Goal: Information Seeking & Learning: Learn about a topic

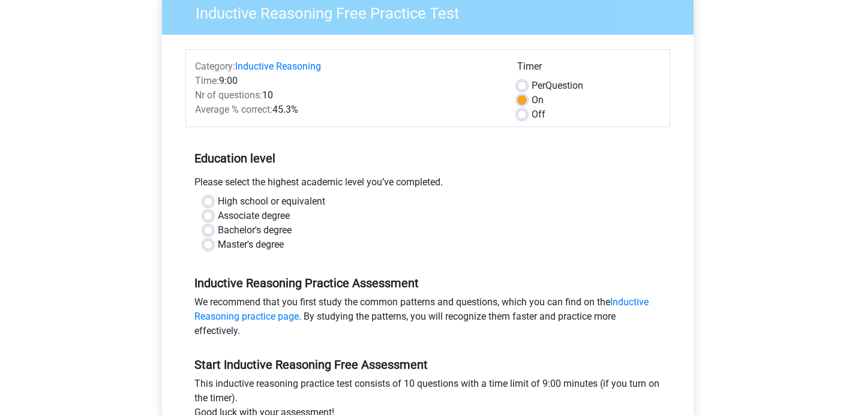
scroll to position [108, 0]
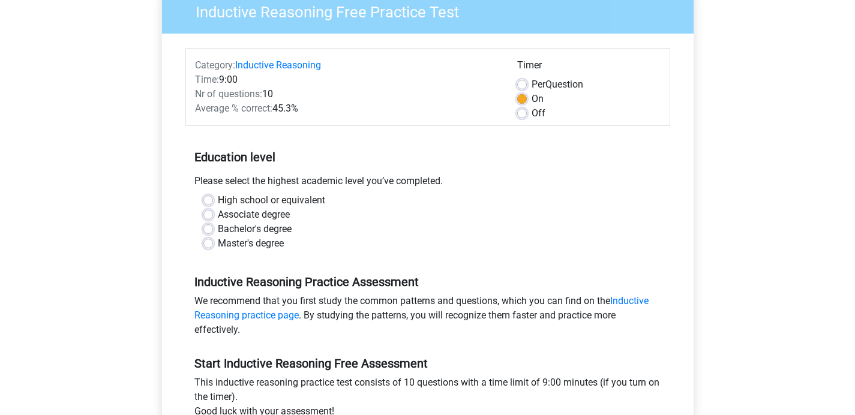
click at [276, 227] on label "Bachelor's degree" at bounding box center [255, 229] width 74 height 14
click at [213, 227] on input "Bachelor's degree" at bounding box center [208, 228] width 10 height 12
radio input "true"
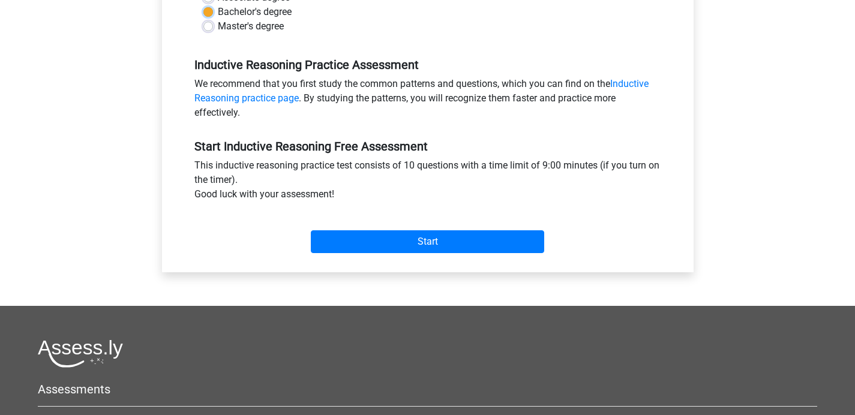
scroll to position [343, 0]
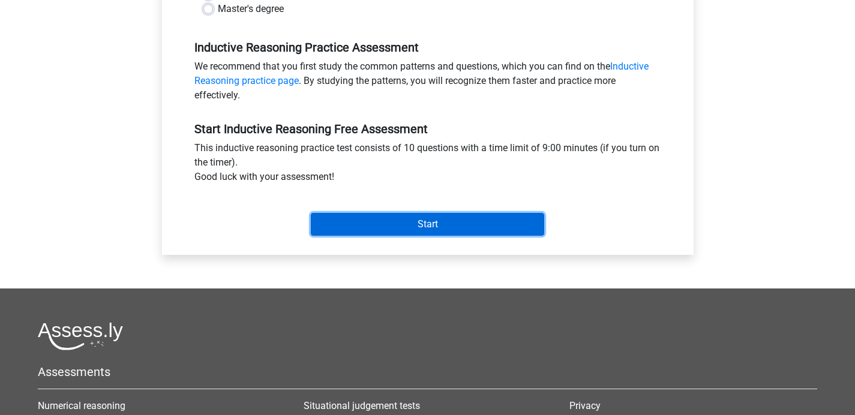
click at [331, 233] on input "Start" at bounding box center [427, 224] width 233 height 23
click at [380, 218] on input "Start" at bounding box center [427, 224] width 233 height 23
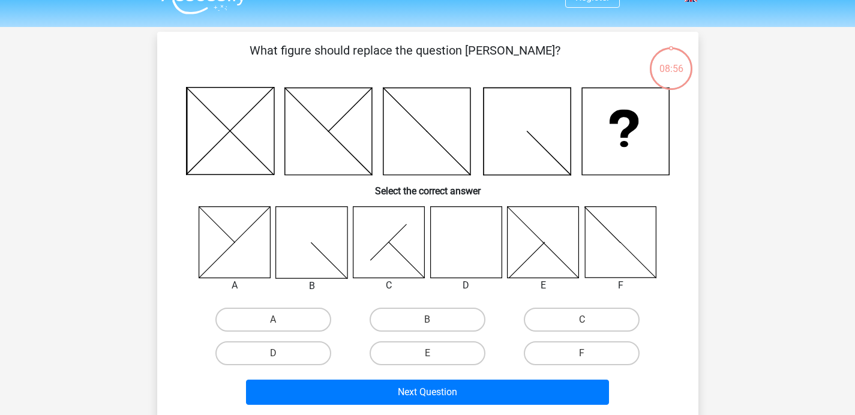
scroll to position [33, 0]
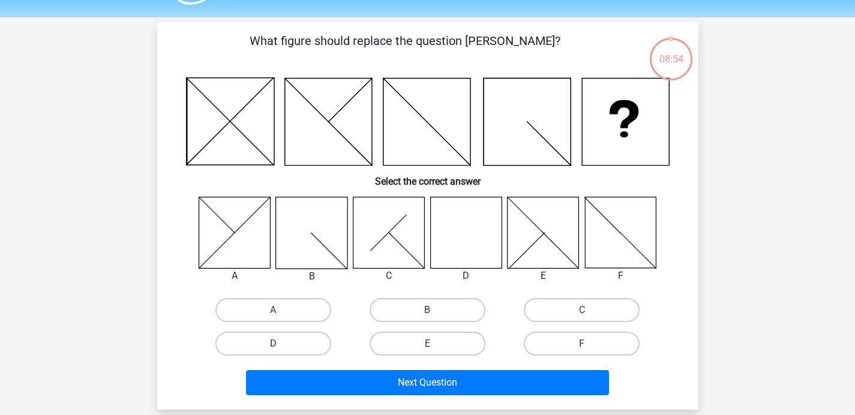
click at [294, 349] on label "D" at bounding box center [273, 344] width 116 height 24
click at [281, 349] on input "D" at bounding box center [277, 348] width 8 height 8
radio input "true"
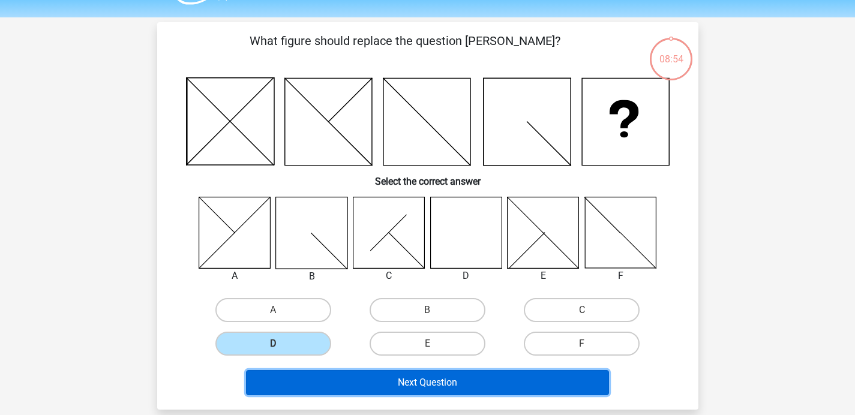
click at [349, 390] on button "Next Question" at bounding box center [427, 382] width 363 height 25
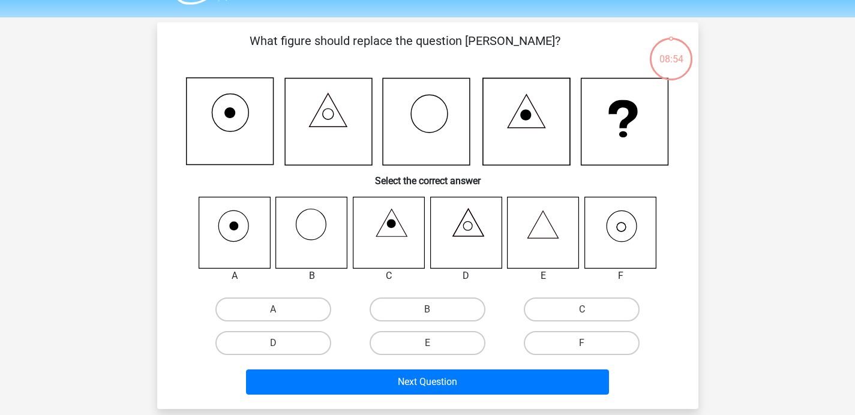
scroll to position [55, 0]
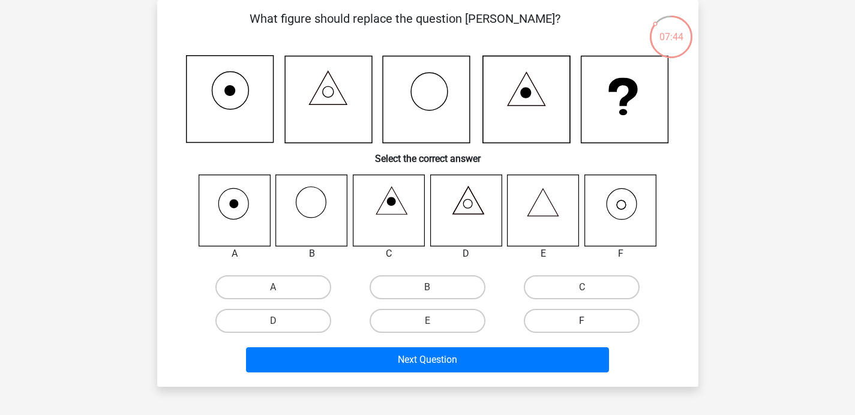
click at [545, 317] on label "F" at bounding box center [582, 321] width 116 height 24
click at [582, 321] on input "F" at bounding box center [586, 325] width 8 height 8
radio input "true"
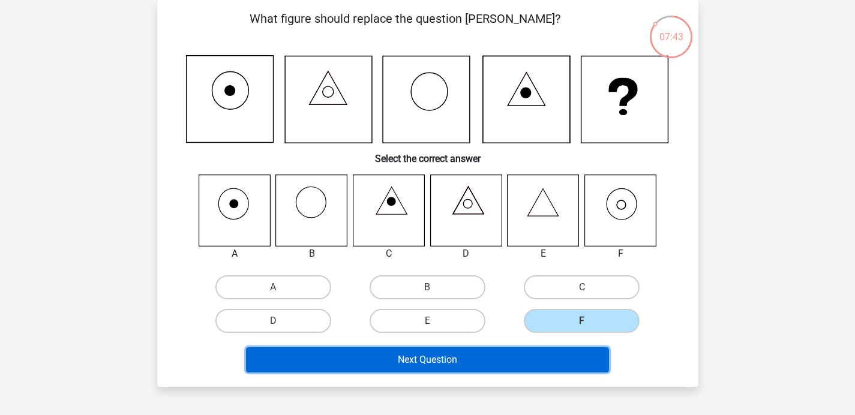
click at [557, 356] on button "Next Question" at bounding box center [427, 359] width 363 height 25
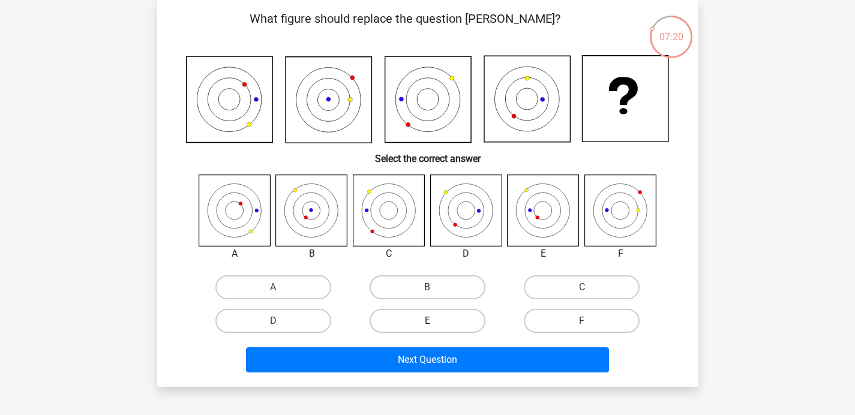
click at [437, 313] on label "E" at bounding box center [428, 321] width 116 height 24
click at [435, 321] on input "E" at bounding box center [431, 325] width 8 height 8
radio input "true"
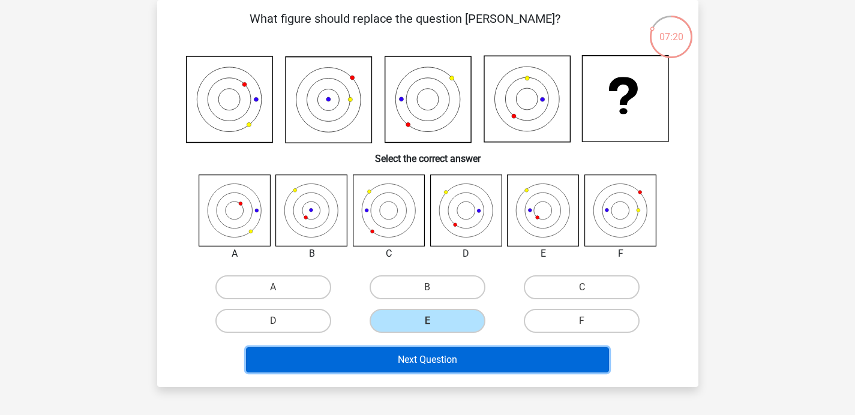
click at [461, 358] on button "Next Question" at bounding box center [427, 359] width 363 height 25
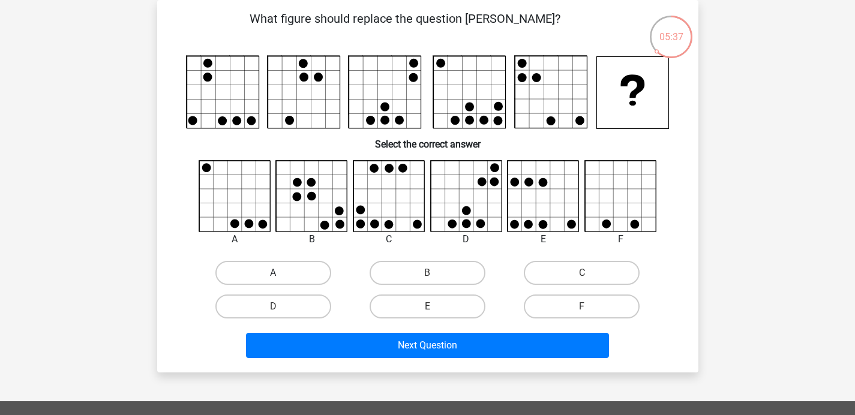
click at [266, 268] on label "A" at bounding box center [273, 273] width 116 height 24
click at [273, 273] on input "A" at bounding box center [277, 277] width 8 height 8
radio input "true"
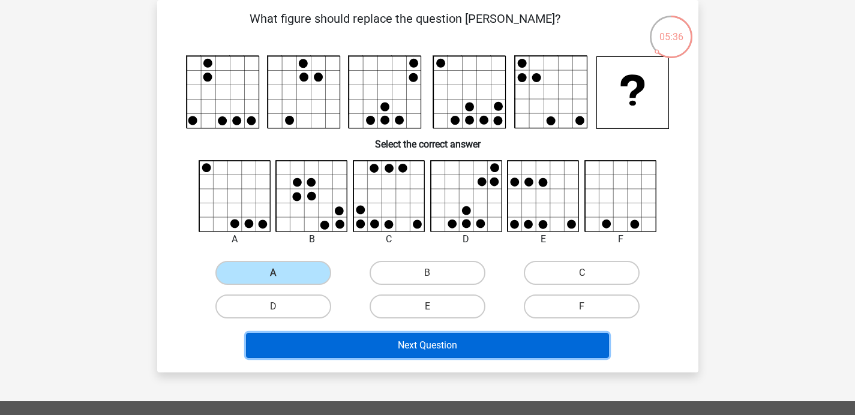
click at [370, 338] on button "Next Question" at bounding box center [427, 345] width 363 height 25
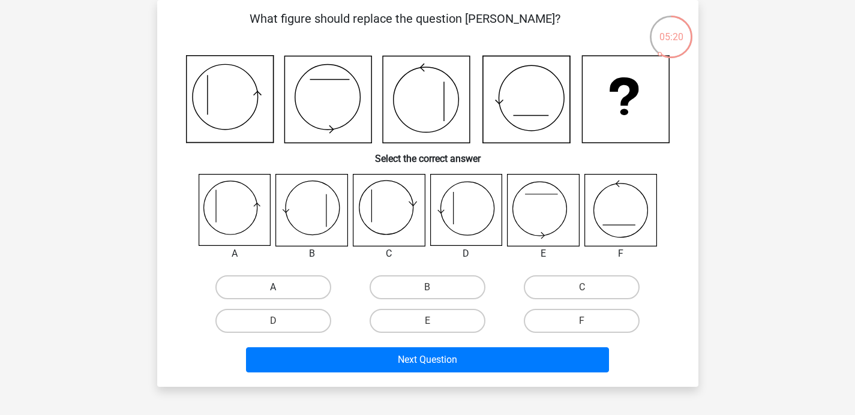
click at [296, 283] on label "A" at bounding box center [273, 287] width 116 height 24
click at [281, 287] on input "A" at bounding box center [277, 291] width 8 height 8
radio input "true"
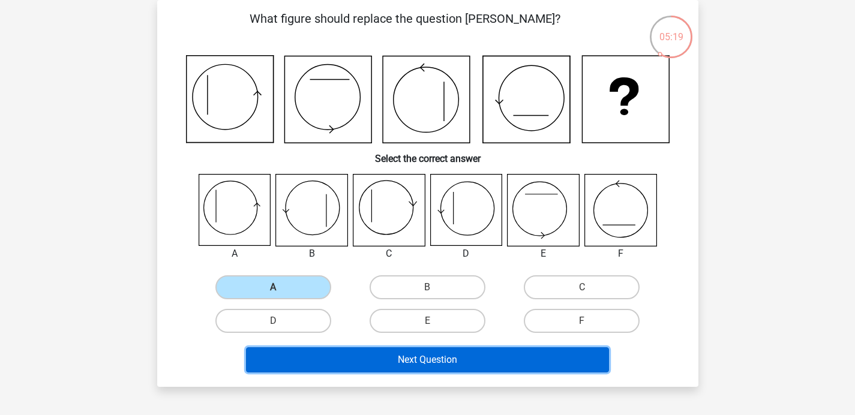
click at [350, 357] on button "Next Question" at bounding box center [427, 359] width 363 height 25
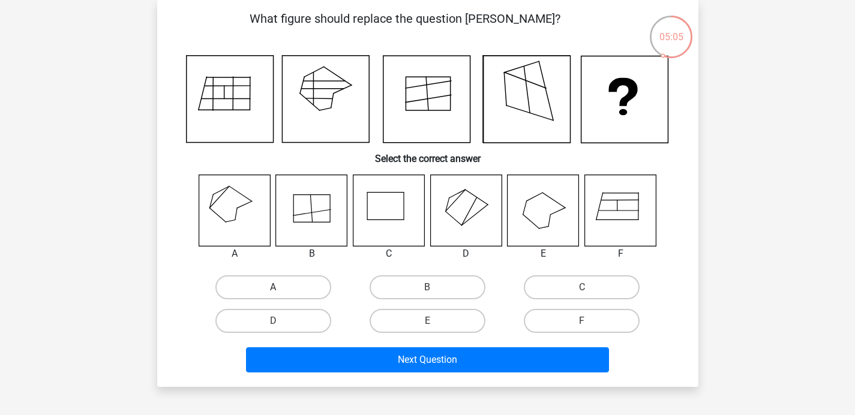
click at [309, 282] on label "A" at bounding box center [273, 287] width 116 height 24
click at [281, 287] on input "A" at bounding box center [277, 291] width 8 height 8
radio input "true"
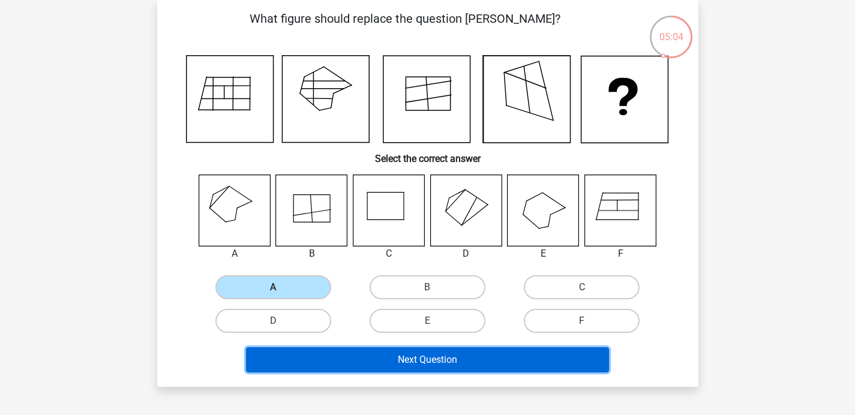
click at [374, 361] on button "Next Question" at bounding box center [427, 359] width 363 height 25
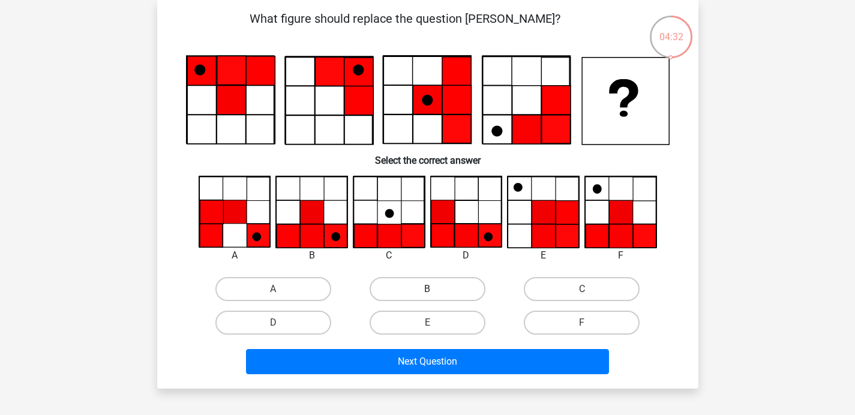
click at [466, 287] on label "B" at bounding box center [428, 289] width 116 height 24
click at [435, 289] on input "B" at bounding box center [431, 293] width 8 height 8
radio input "true"
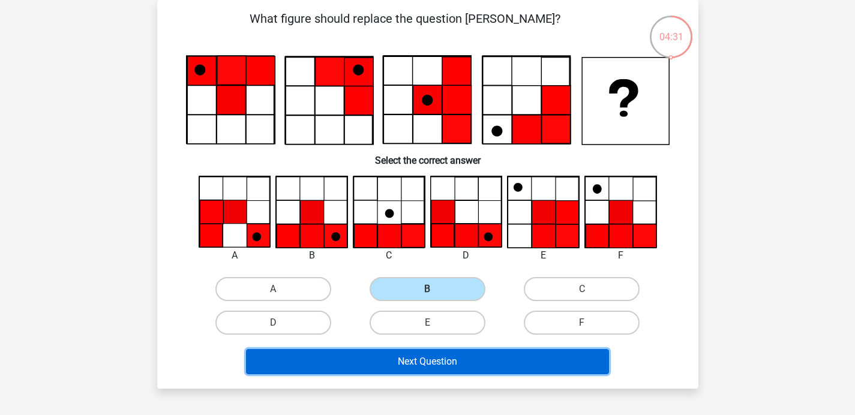
click at [488, 361] on button "Next Question" at bounding box center [427, 361] width 363 height 25
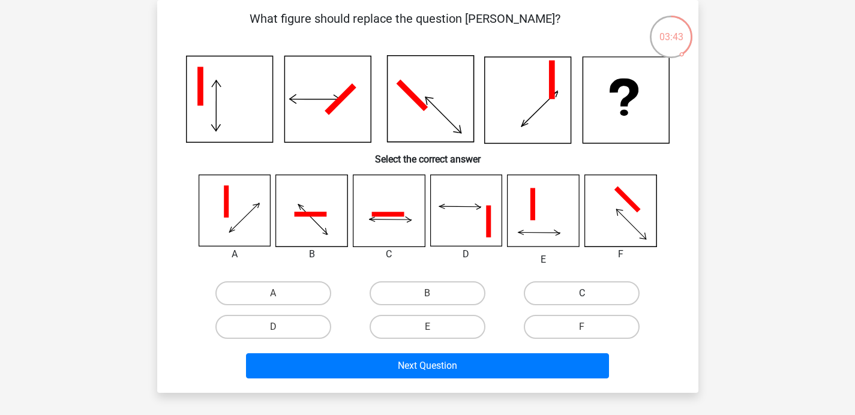
click at [586, 289] on label "C" at bounding box center [582, 293] width 116 height 24
click at [586, 293] on input "C" at bounding box center [586, 297] width 8 height 8
radio input "true"
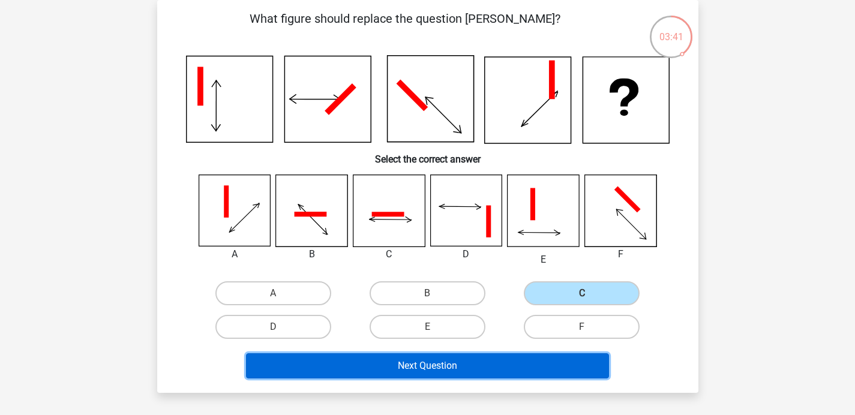
click at [437, 370] on button "Next Question" at bounding box center [427, 365] width 363 height 25
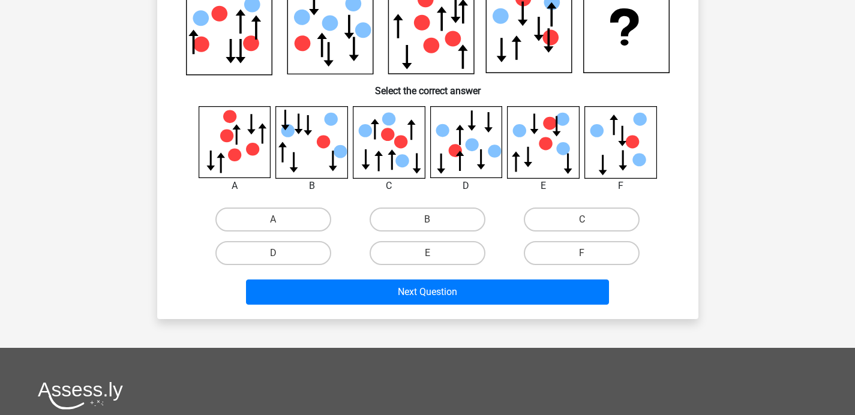
scroll to position [119, 0]
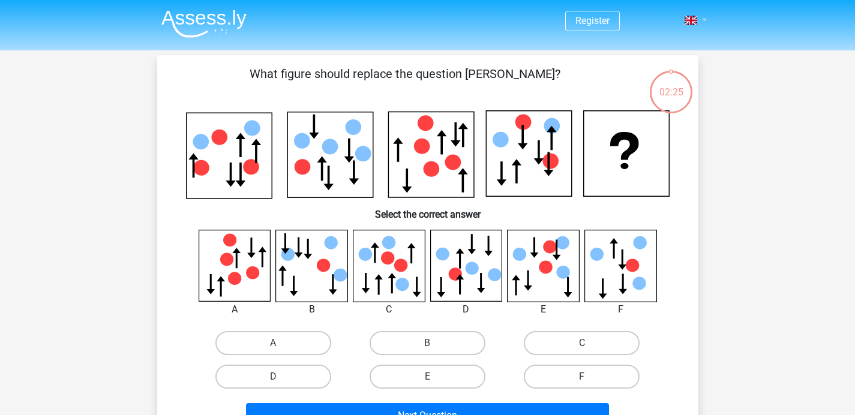
click at [692, 22] on span at bounding box center [691, 21] width 13 height 10
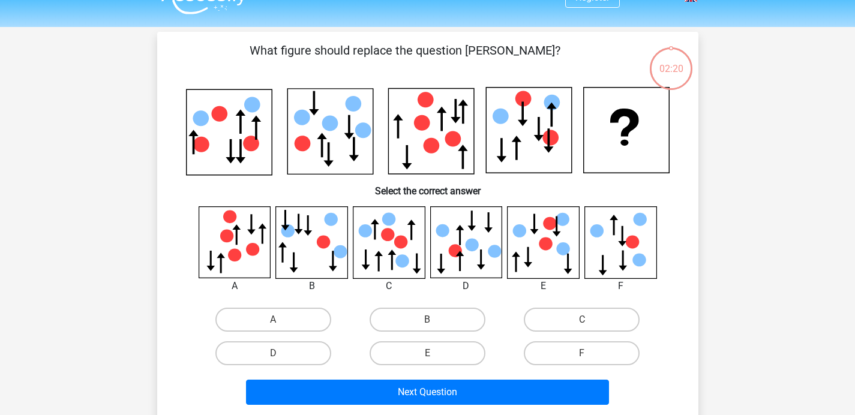
scroll to position [30, 0]
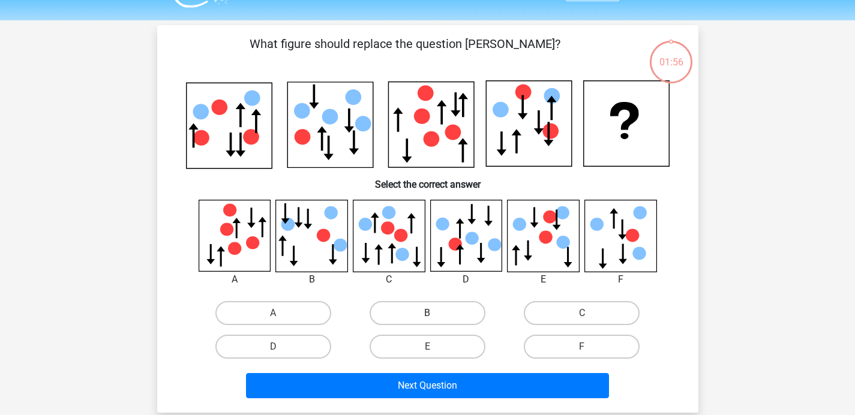
click at [440, 316] on label "B" at bounding box center [428, 313] width 116 height 24
click at [435, 316] on input "B" at bounding box center [431, 317] width 8 height 8
radio input "true"
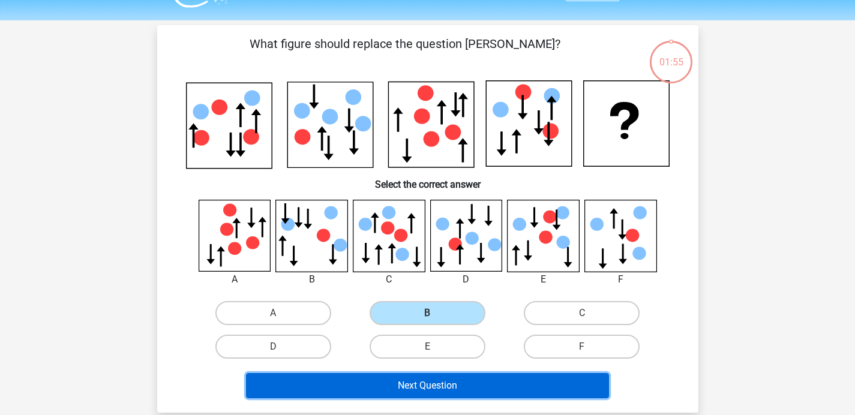
click at [395, 392] on button "Next Question" at bounding box center [427, 385] width 363 height 25
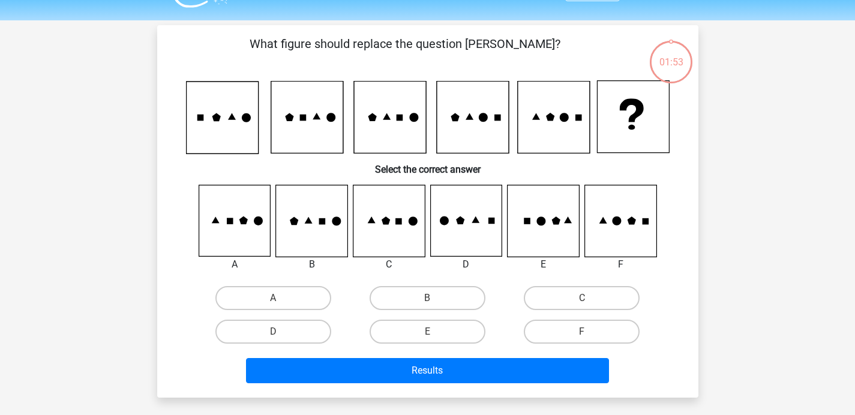
scroll to position [55, 0]
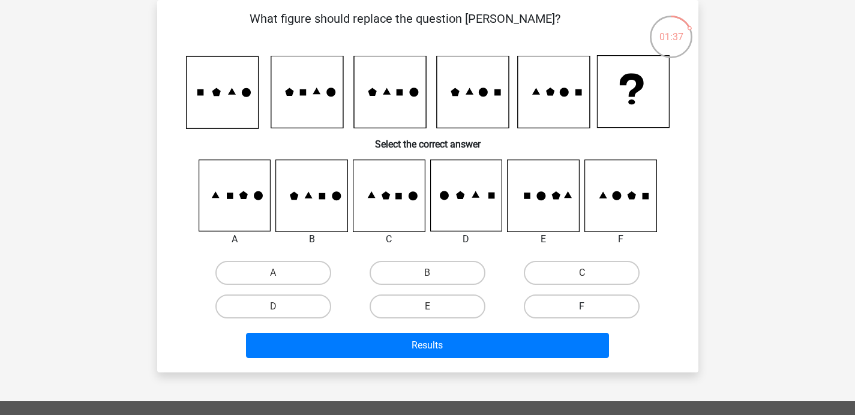
click at [538, 303] on label "F" at bounding box center [582, 307] width 116 height 24
click at [582, 307] on input "F" at bounding box center [586, 311] width 8 height 8
radio input "true"
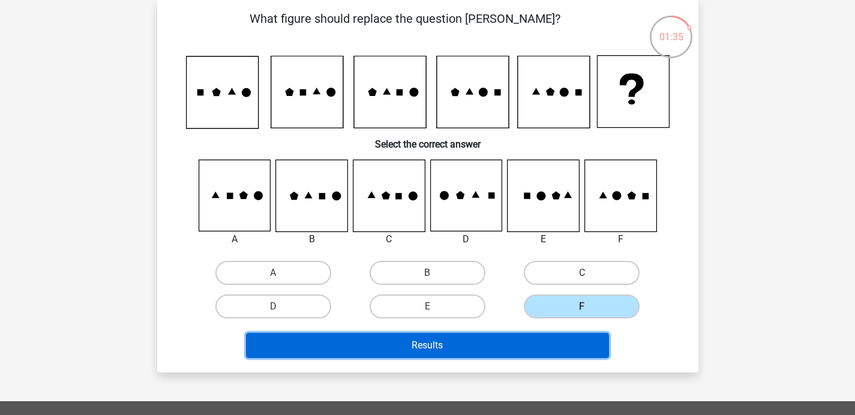
click at [534, 339] on button "Results" at bounding box center [427, 345] width 363 height 25
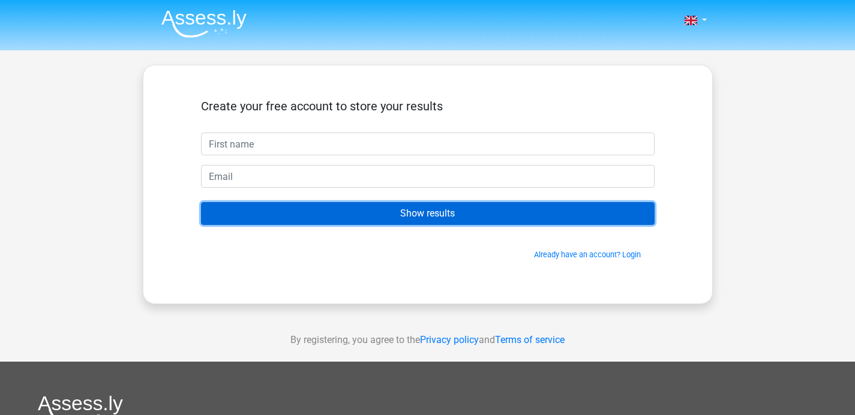
click at [494, 208] on input "Show results" at bounding box center [428, 213] width 454 height 23
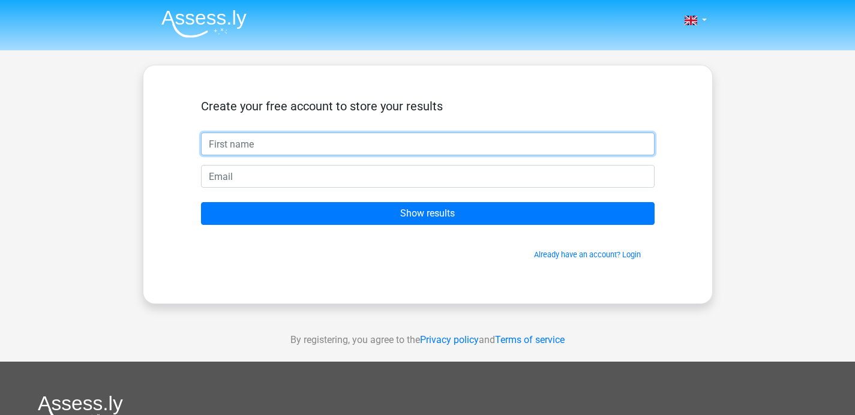
click at [392, 146] on input "text" at bounding box center [428, 144] width 454 height 23
type input "[PERSON_NAME]"
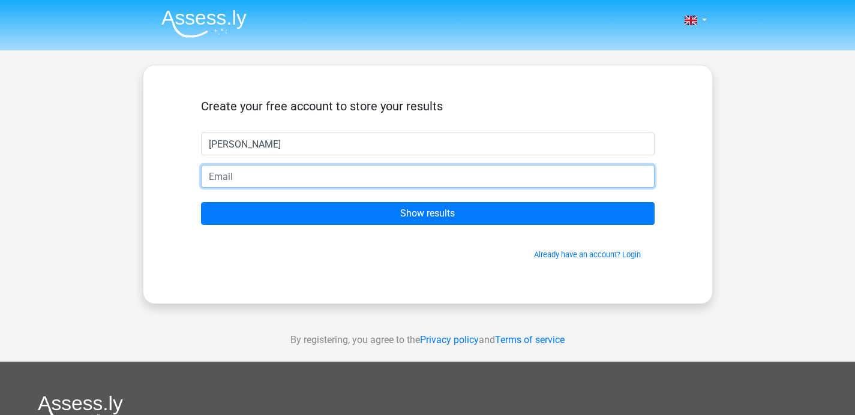
click at [325, 179] on input "email" at bounding box center [428, 176] width 454 height 23
type input "j"
paste input "[EMAIL_ADDRESS][DOMAIN_NAME]"
type input "[EMAIL_ADDRESS][DOMAIN_NAME]"
click at [201, 202] on input "Show results" at bounding box center [428, 213] width 454 height 23
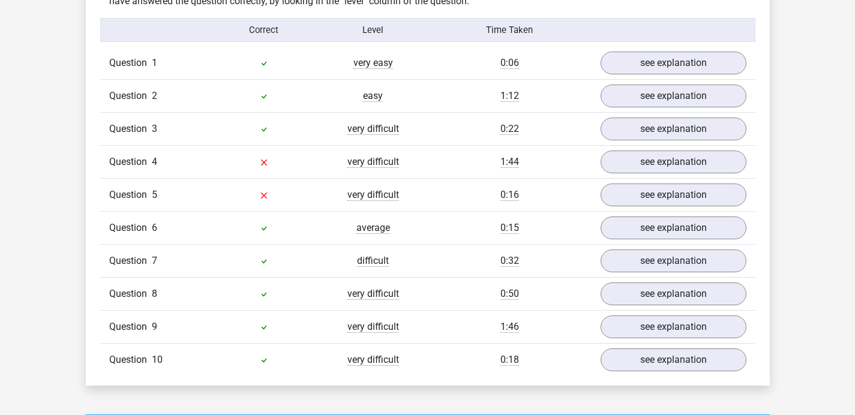
scroll to position [961, 0]
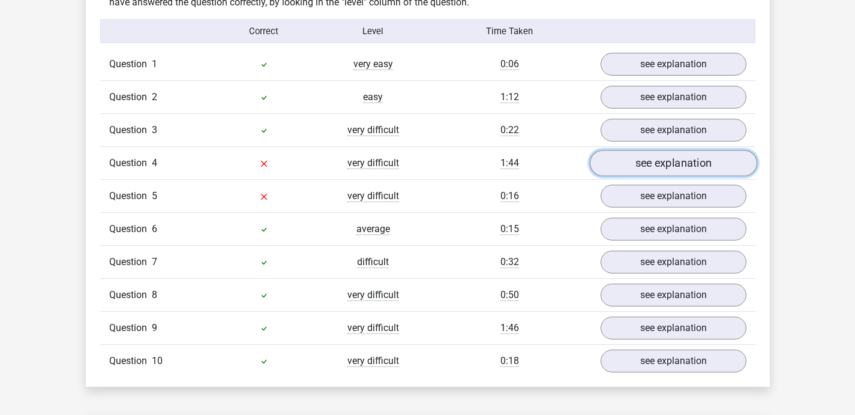
click at [639, 170] on link "see explanation" at bounding box center [672, 164] width 167 height 26
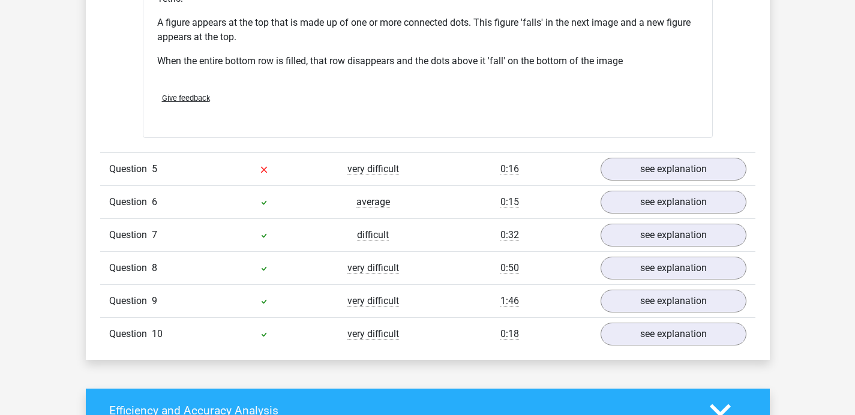
scroll to position [1706, 0]
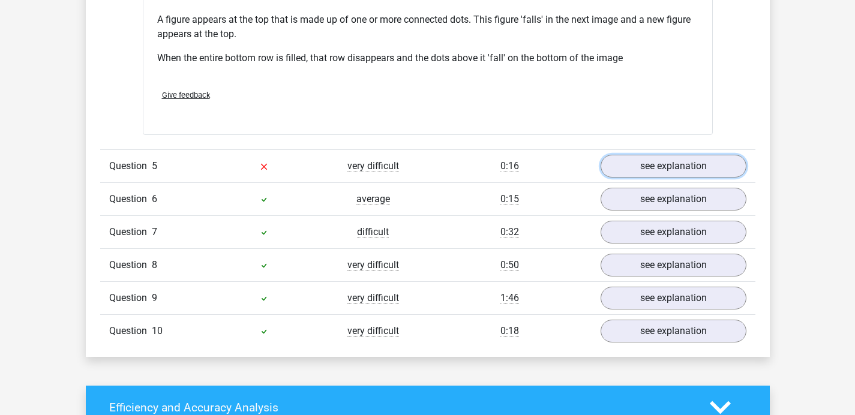
click at [639, 170] on link "see explanation" at bounding box center [674, 166] width 146 height 23
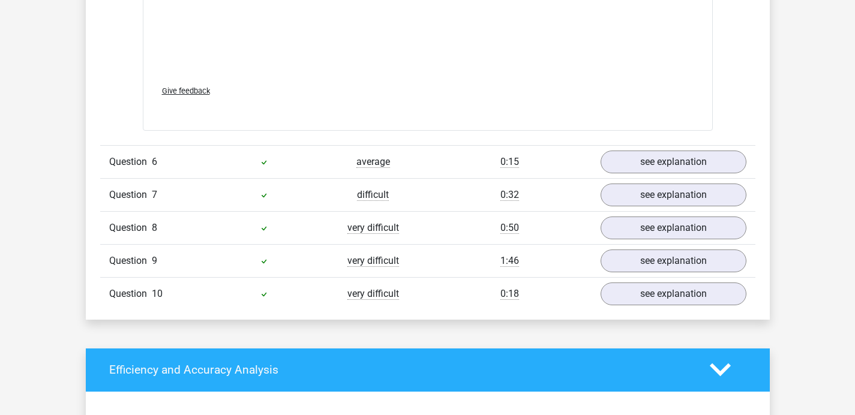
scroll to position [2752, 0]
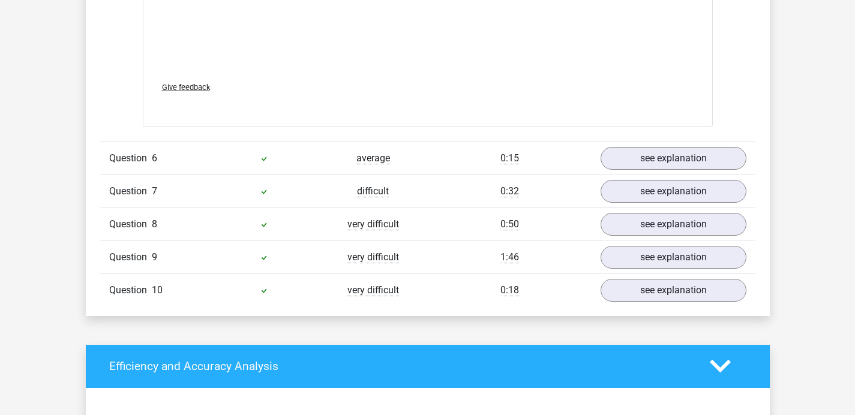
click at [683, 305] on div "Question 10 very difficult 0:18 see explanation" at bounding box center [427, 290] width 655 height 33
click at [681, 301] on link "see explanation" at bounding box center [672, 290] width 167 height 26
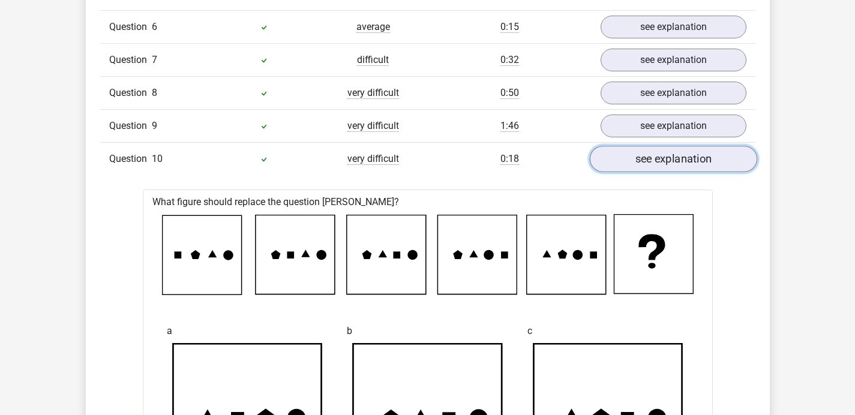
scroll to position [2922, 0]
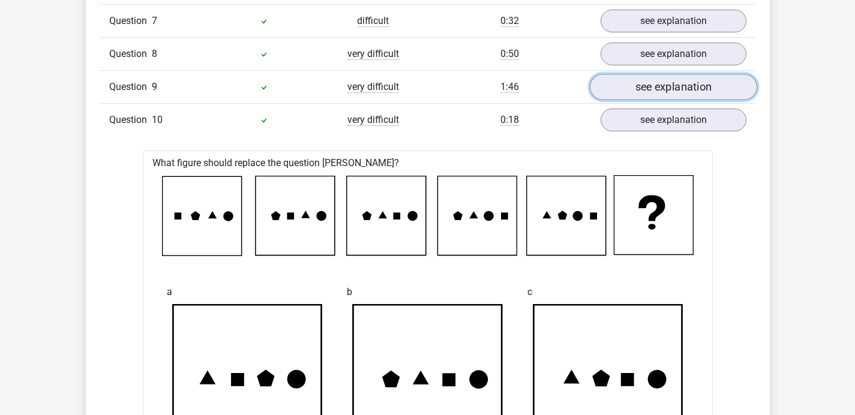
click at [676, 85] on link "see explanation" at bounding box center [672, 87] width 167 height 26
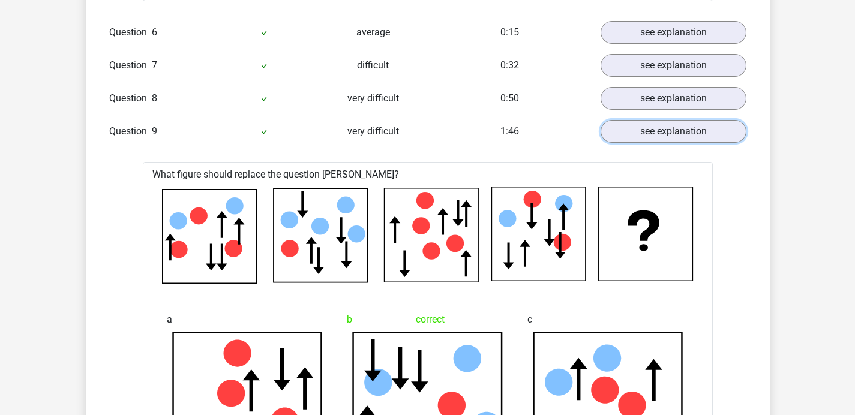
scroll to position [2864, 0]
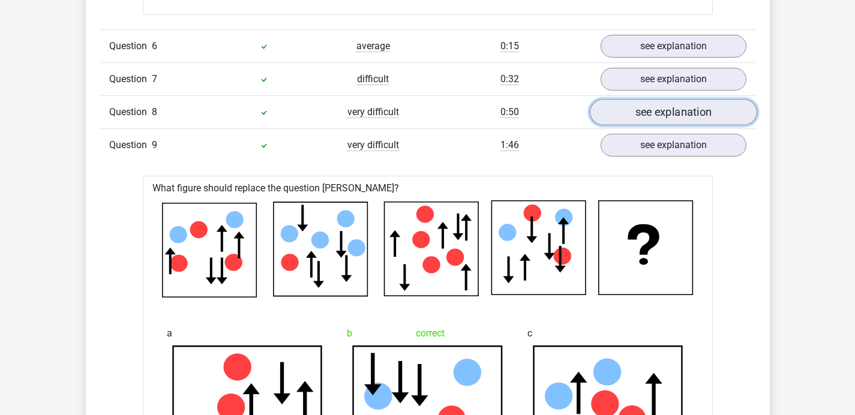
click at [616, 112] on link "see explanation" at bounding box center [672, 112] width 167 height 26
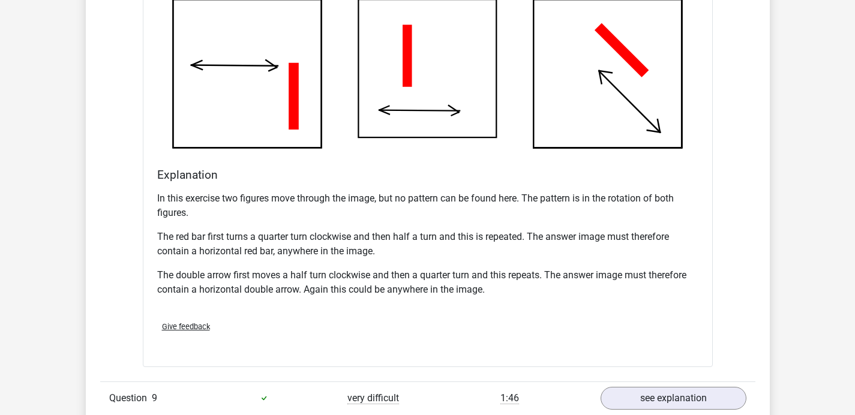
scroll to position [3631, 0]
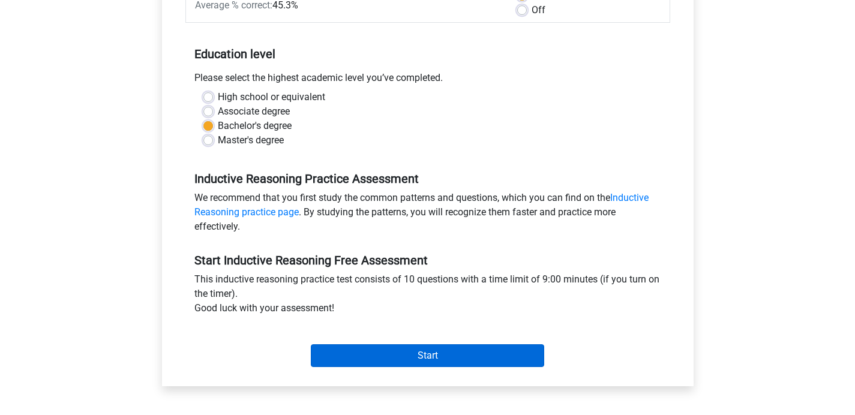
scroll to position [212, 0]
click at [420, 361] on input "Start" at bounding box center [427, 355] width 233 height 23
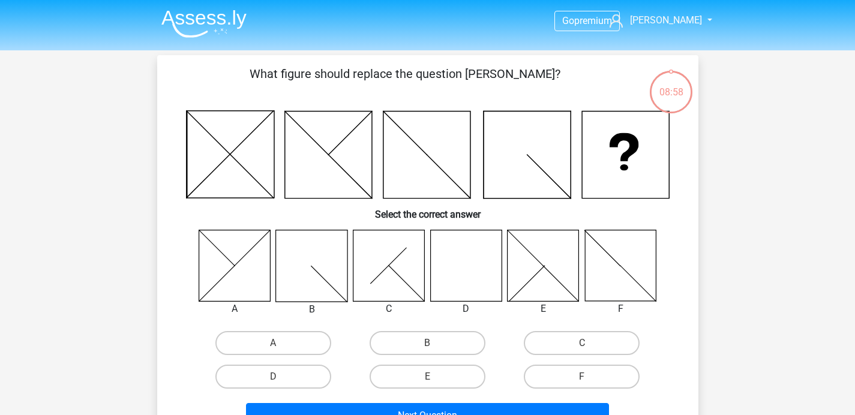
scroll to position [2, 0]
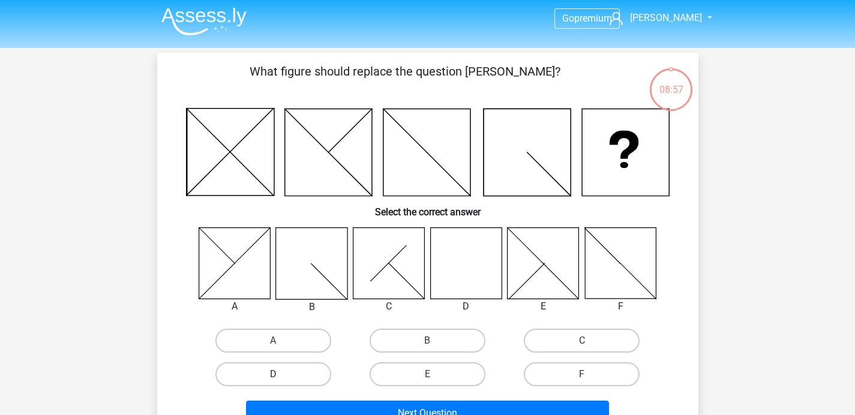
click at [290, 377] on label "D" at bounding box center [273, 374] width 116 height 24
click at [281, 377] on input "D" at bounding box center [277, 378] width 8 height 8
radio input "true"
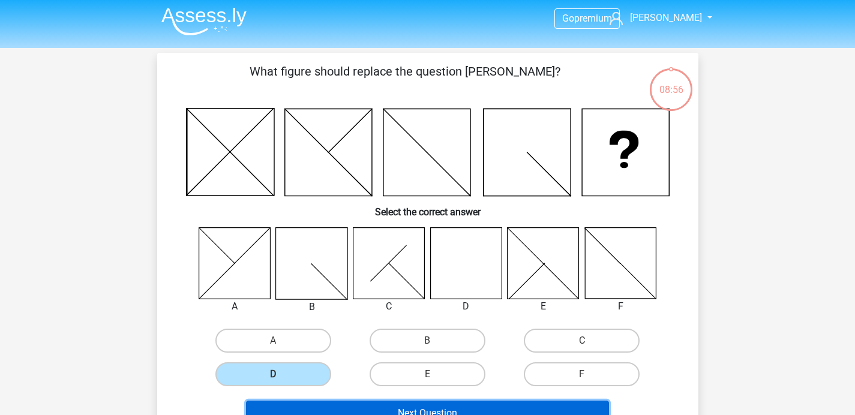
click at [376, 408] on button "Next Question" at bounding box center [427, 413] width 363 height 25
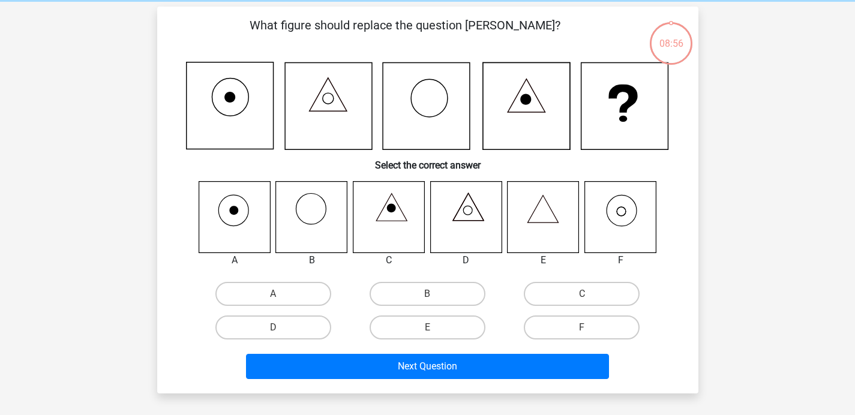
scroll to position [55, 0]
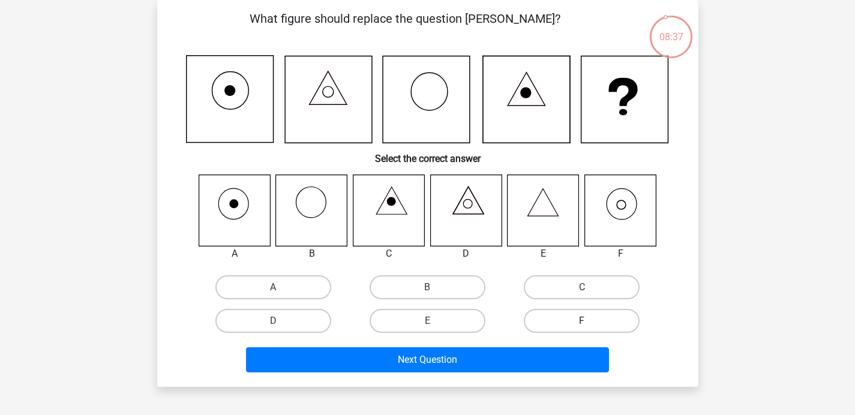
click at [535, 314] on label "F" at bounding box center [582, 321] width 116 height 24
click at [582, 321] on input "F" at bounding box center [586, 325] width 8 height 8
radio input "true"
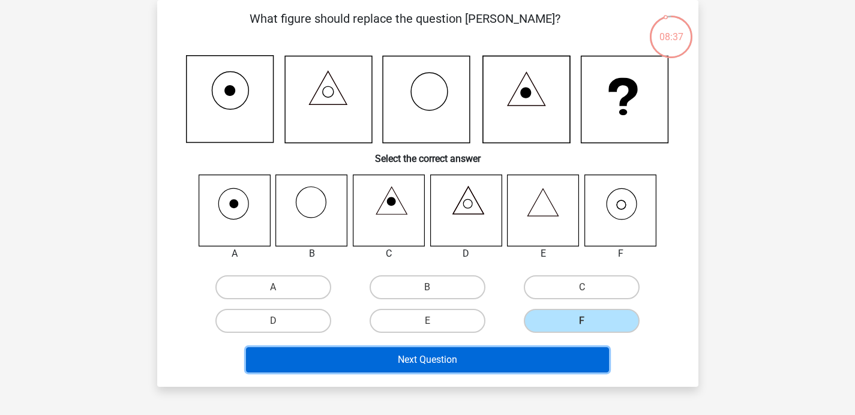
click at [523, 358] on button "Next Question" at bounding box center [427, 359] width 363 height 25
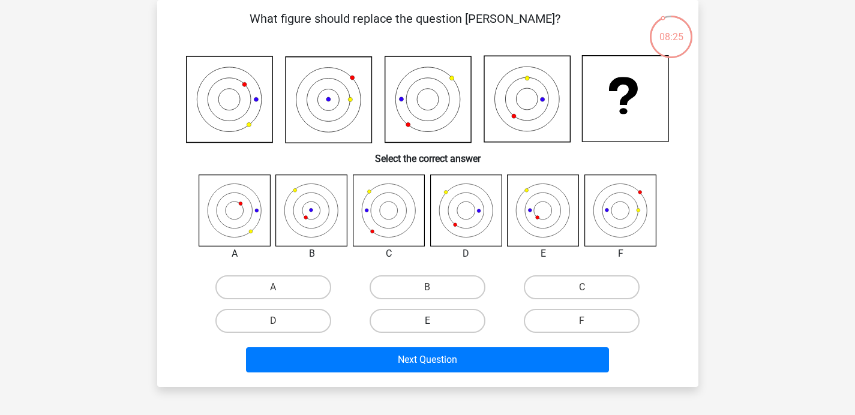
click at [454, 326] on label "E" at bounding box center [428, 321] width 116 height 24
click at [435, 326] on input "E" at bounding box center [431, 325] width 8 height 8
radio input "true"
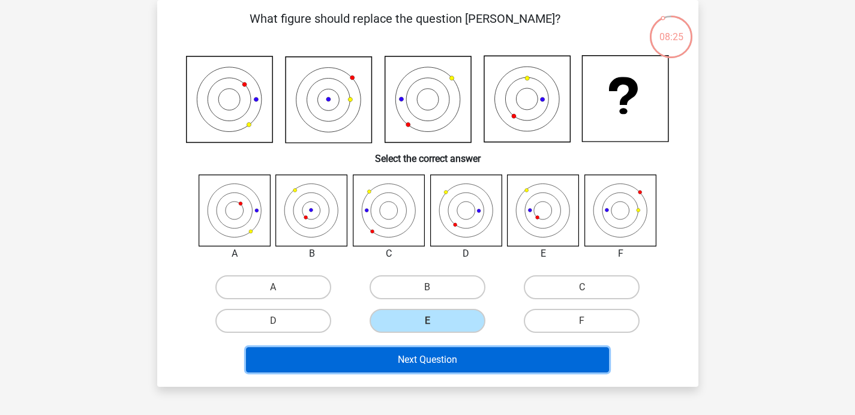
click at [521, 362] on button "Next Question" at bounding box center [427, 359] width 363 height 25
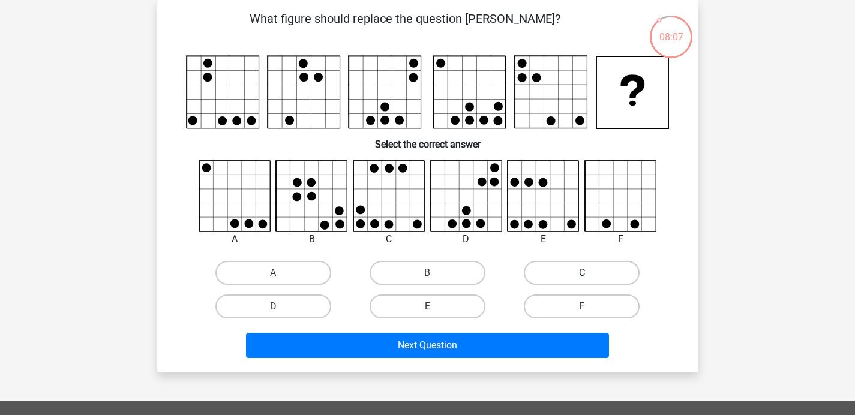
click at [551, 271] on label "C" at bounding box center [582, 273] width 116 height 24
click at [582, 273] on input "C" at bounding box center [586, 277] width 8 height 8
radio input "true"
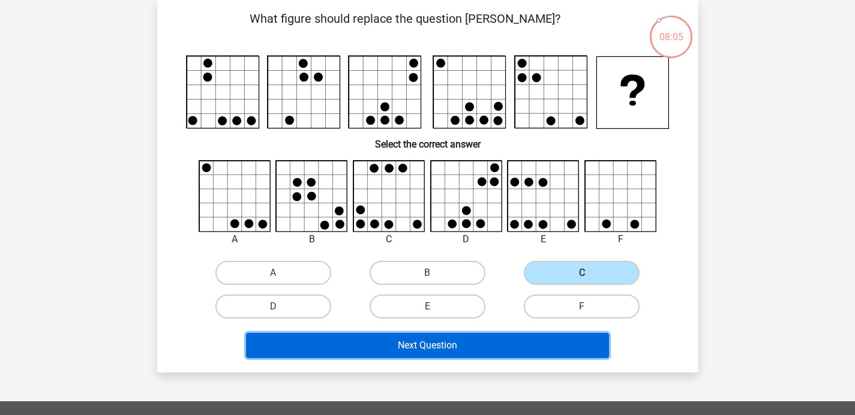
click at [491, 350] on button "Next Question" at bounding box center [427, 345] width 363 height 25
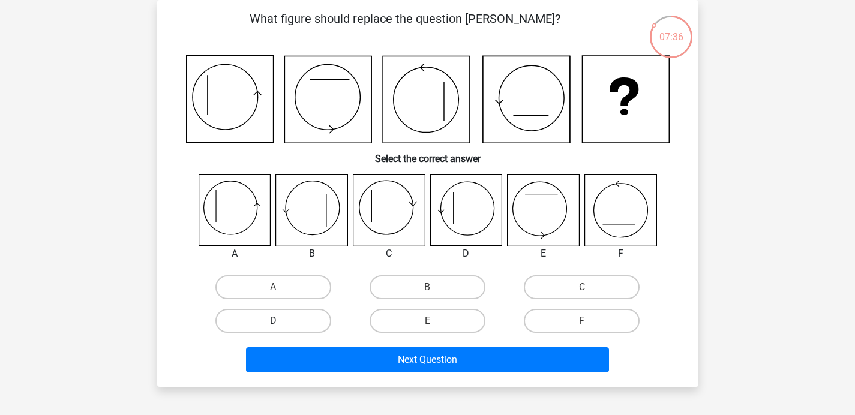
click at [310, 323] on label "D" at bounding box center [273, 321] width 116 height 24
click at [281, 323] on input "D" at bounding box center [277, 325] width 8 height 8
radio input "true"
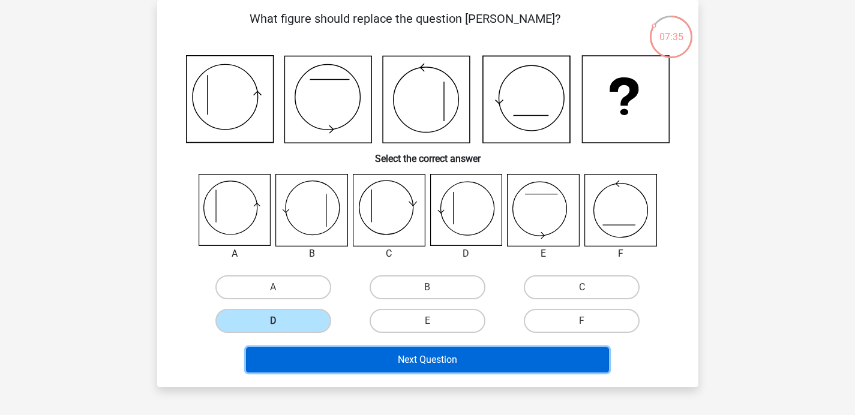
click at [415, 367] on button "Next Question" at bounding box center [427, 359] width 363 height 25
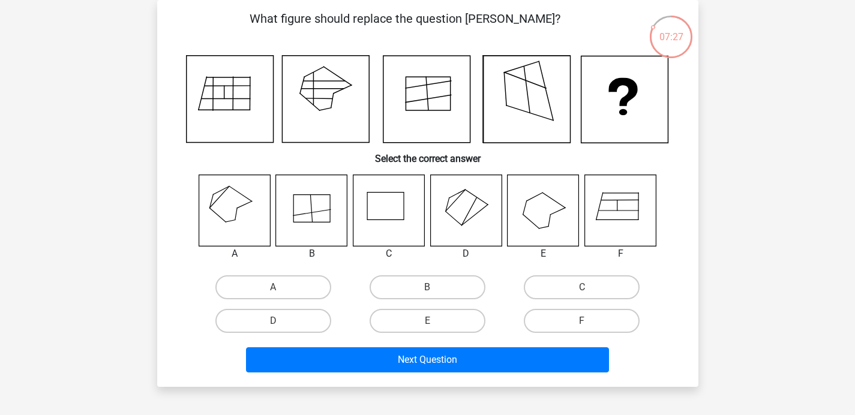
click at [277, 289] on input "A" at bounding box center [277, 291] width 8 height 8
radio input "true"
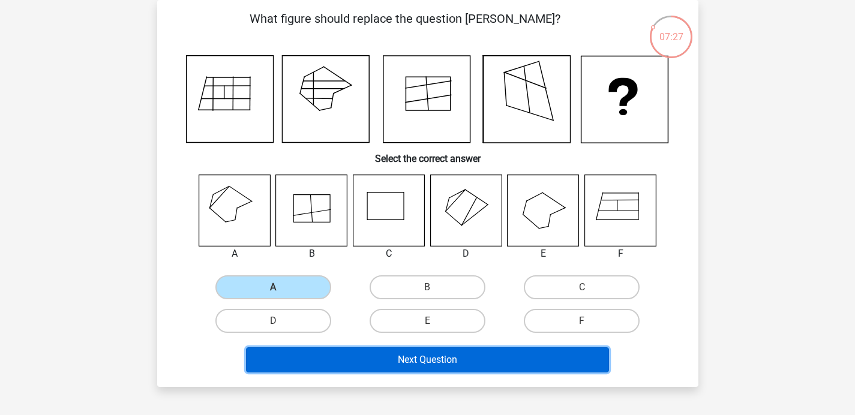
click at [350, 363] on button "Next Question" at bounding box center [427, 359] width 363 height 25
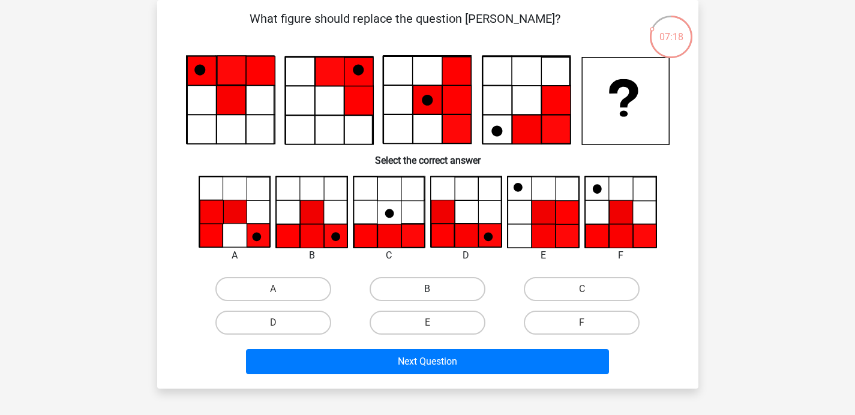
click at [399, 293] on label "B" at bounding box center [428, 289] width 116 height 24
click at [427, 293] on input "B" at bounding box center [431, 293] width 8 height 8
radio input "true"
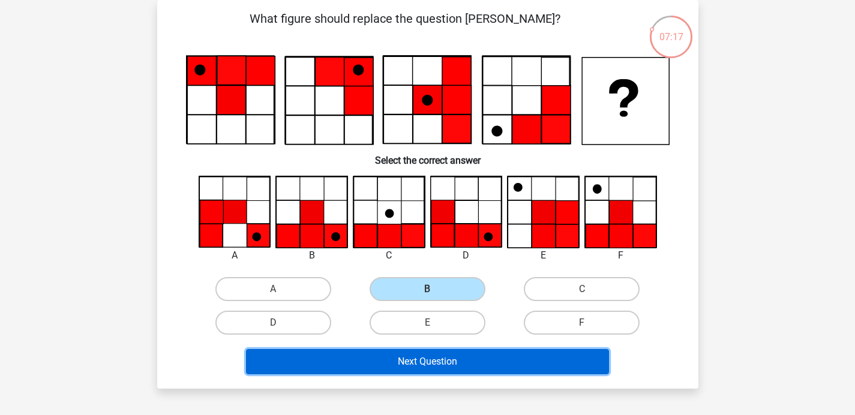
click at [417, 366] on button "Next Question" at bounding box center [427, 361] width 363 height 25
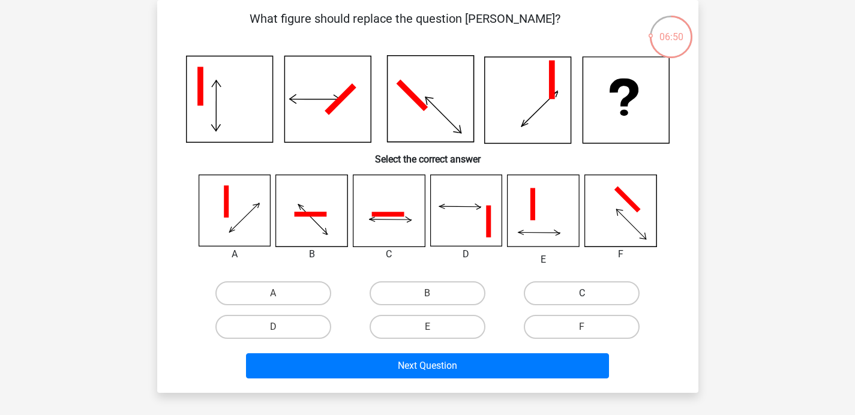
click at [554, 293] on label "C" at bounding box center [582, 293] width 116 height 24
click at [582, 293] on input "C" at bounding box center [586, 297] width 8 height 8
radio input "true"
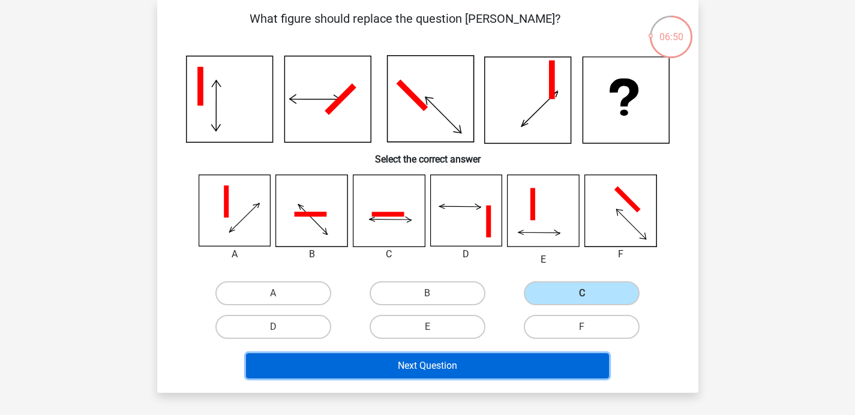
click at [527, 365] on button "Next Question" at bounding box center [427, 365] width 363 height 25
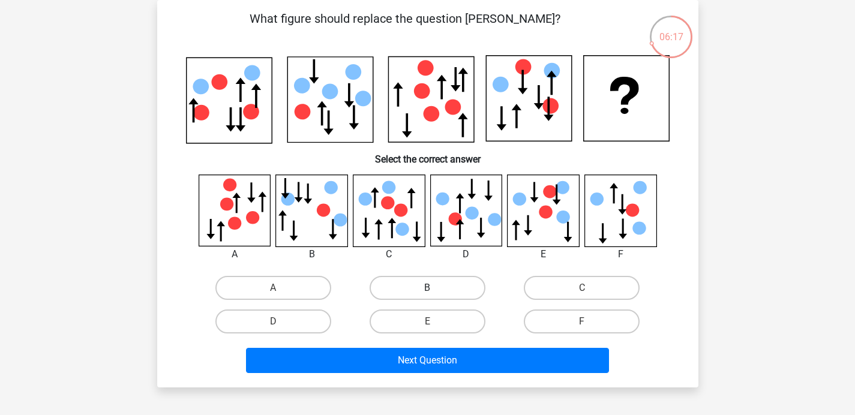
click at [463, 291] on label "B" at bounding box center [428, 288] width 116 height 24
click at [435, 291] on input "B" at bounding box center [431, 292] width 8 height 8
radio input "true"
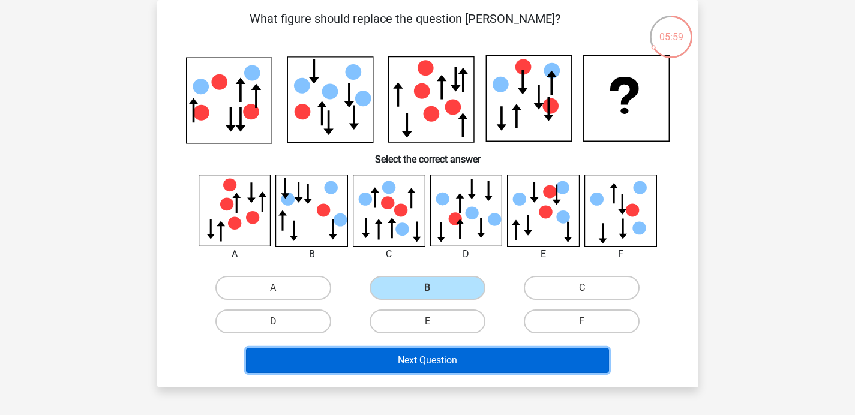
click at [477, 352] on button "Next Question" at bounding box center [427, 360] width 363 height 25
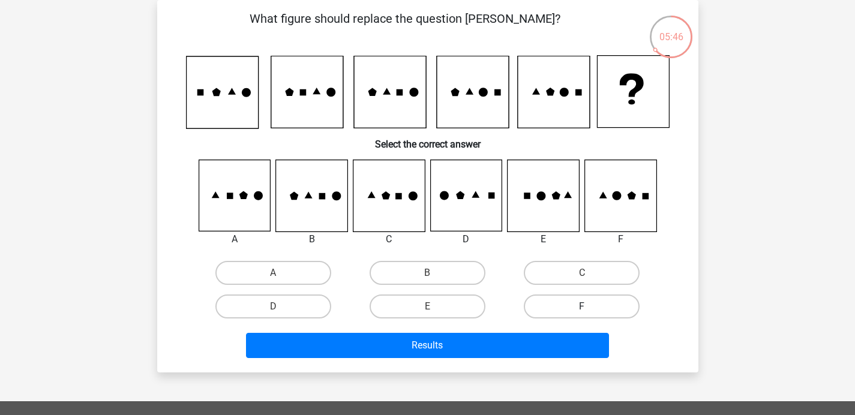
click at [551, 308] on label "F" at bounding box center [582, 307] width 116 height 24
click at [582, 308] on input "F" at bounding box center [586, 311] width 8 height 8
radio input "true"
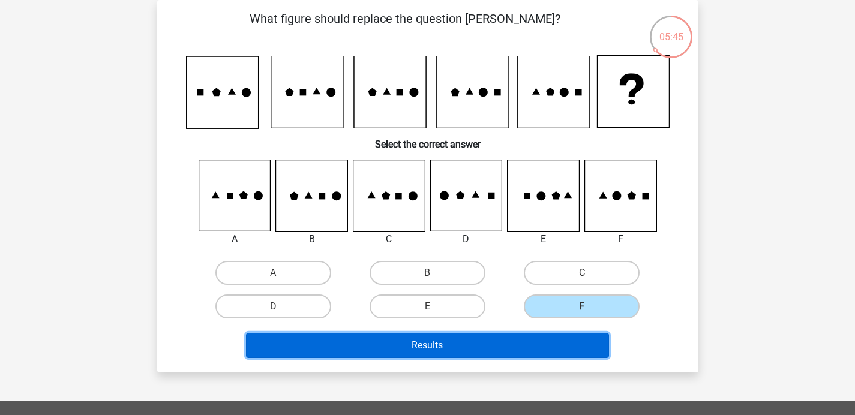
click at [524, 336] on button "Results" at bounding box center [427, 345] width 363 height 25
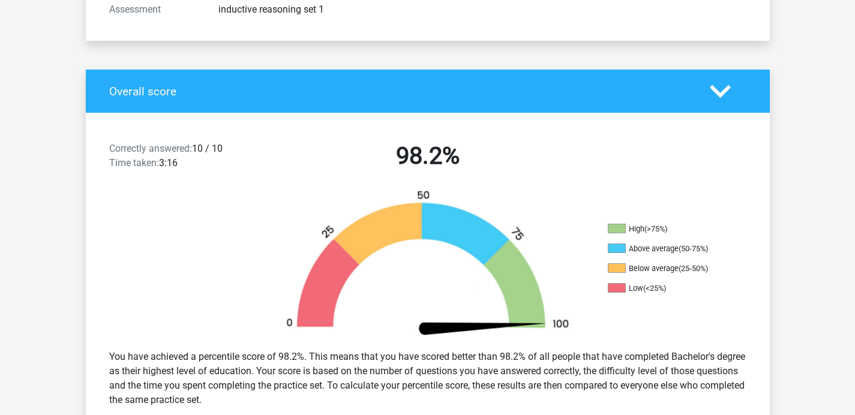
scroll to position [195, 0]
